Goal: Transaction & Acquisition: Purchase product/service

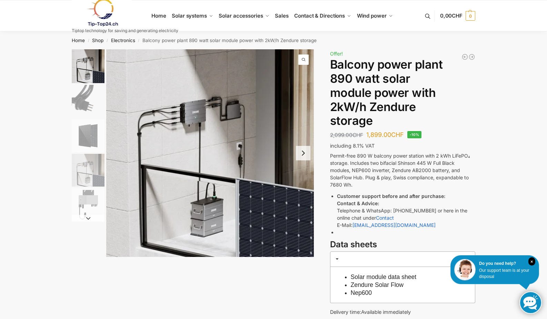
click at [300, 154] on button "Next slide" at bounding box center [303, 153] width 14 height 14
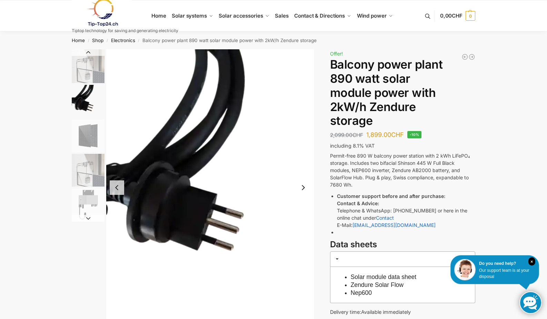
click at [302, 194] on button "Next slide" at bounding box center [303, 187] width 14 height 14
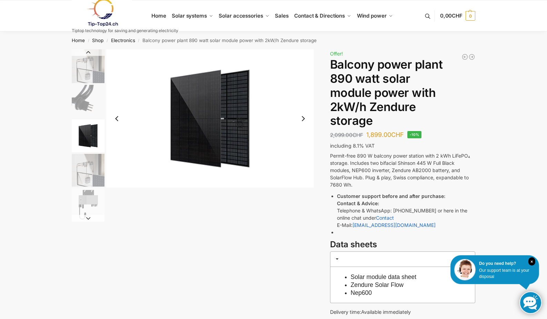
click at [302, 194] on div at bounding box center [193, 135] width 242 height 172
click at [304, 119] on button "Next slide" at bounding box center [303, 118] width 14 height 14
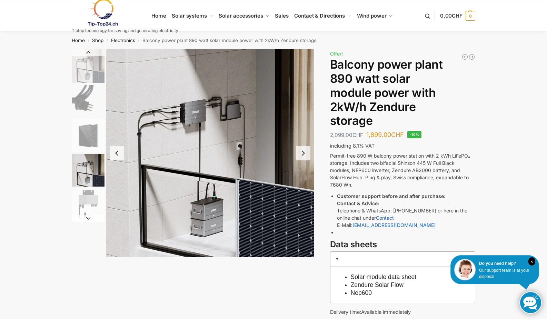
click at [189, 114] on img "4 / 5" at bounding box center [210, 153] width 208 height 208
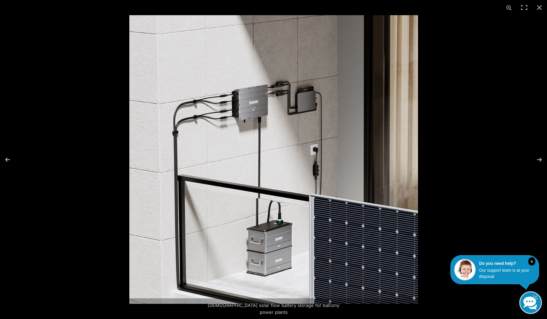
click at [260, 114] on img at bounding box center [273, 159] width 289 height 289
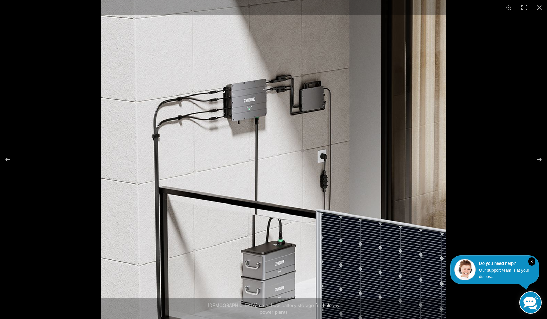
click at [260, 114] on img at bounding box center [273, 168] width 345 height 345
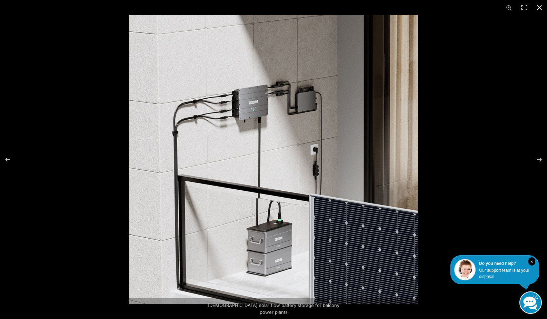
click at [501, 91] on div at bounding box center [402, 174] width 547 height 319
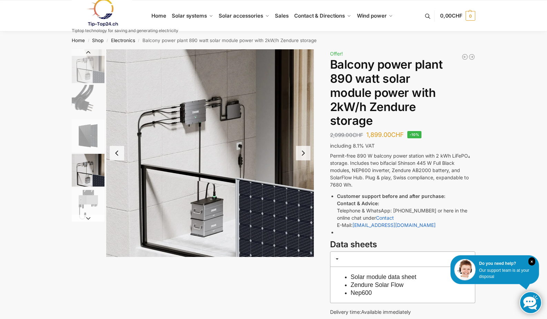
click at [94, 99] on img "2 / 5" at bounding box center [88, 101] width 33 height 33
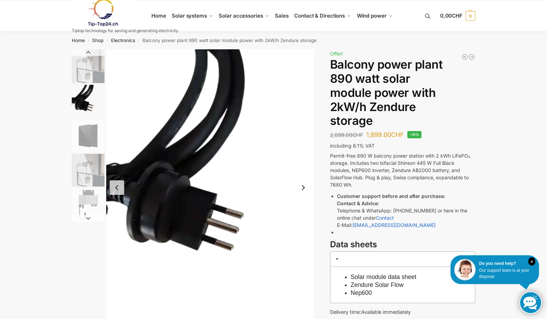
click at [93, 158] on img "4 / 5" at bounding box center [88, 170] width 33 height 33
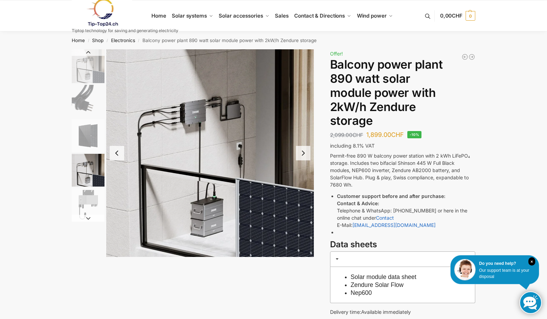
click at [89, 209] on img "5 / 5" at bounding box center [88, 204] width 33 height 33
